Goal: Information Seeking & Learning: Find specific fact

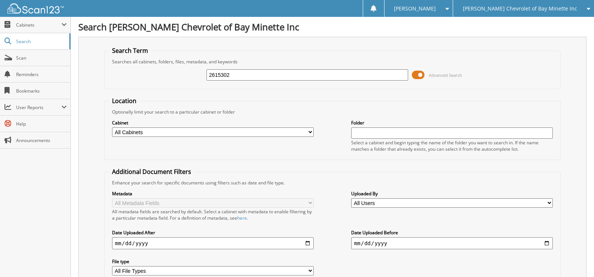
type input "2615302"
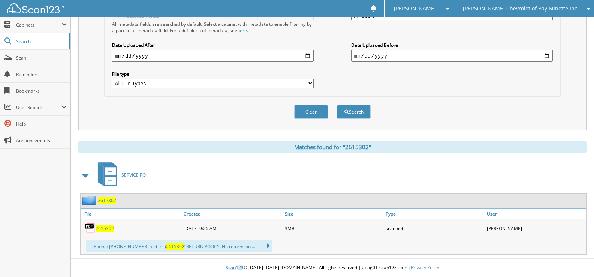
scroll to position [188, 0]
click at [106, 228] on span "2615302" at bounding box center [105, 228] width 18 height 6
click at [103, 199] on span "2615302" at bounding box center [107, 200] width 18 height 6
